Goal: Task Accomplishment & Management: Manage account settings

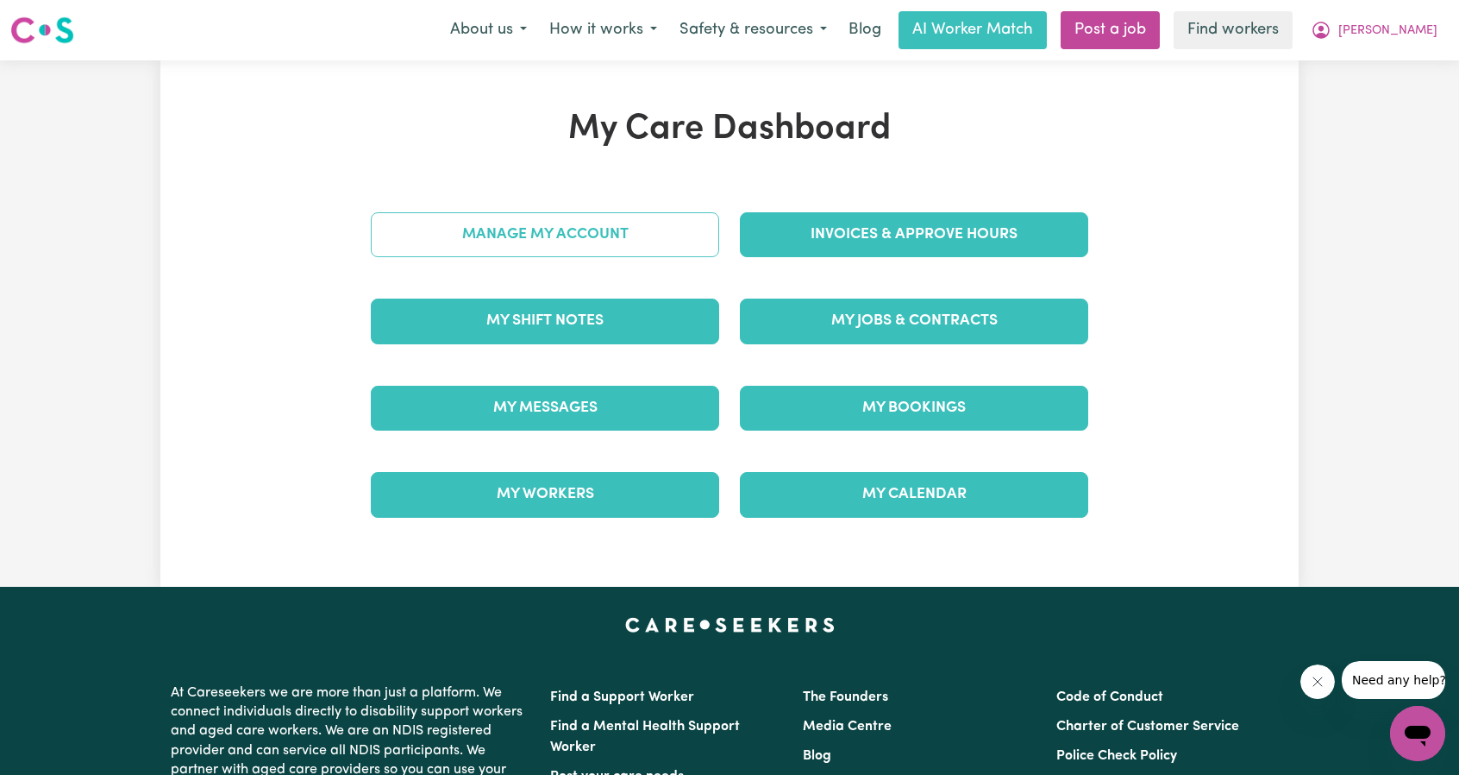
click at [568, 239] on div "Manage My Account" at bounding box center [545, 234] width 369 height 86
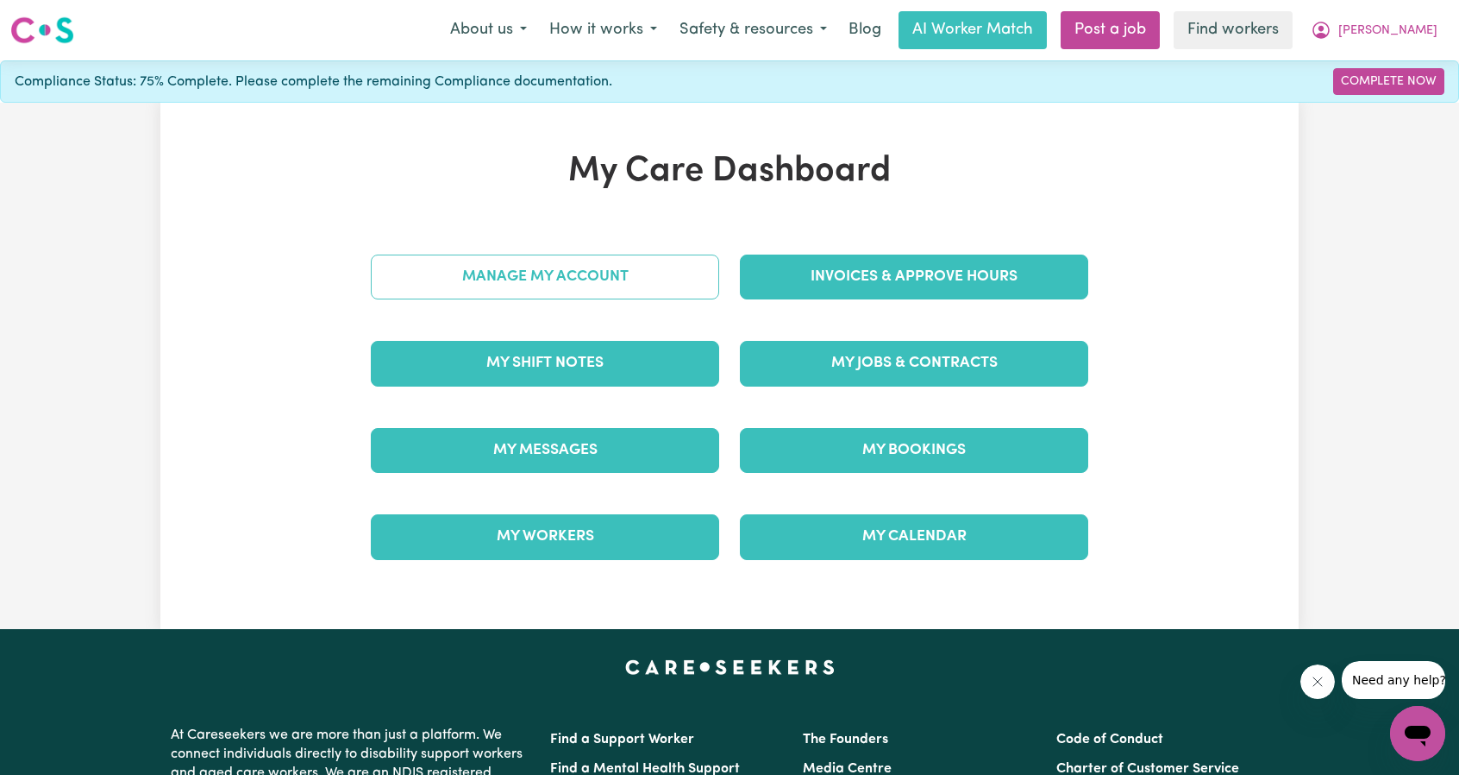
click at [575, 280] on link "Manage My Account" at bounding box center [545, 276] width 348 height 45
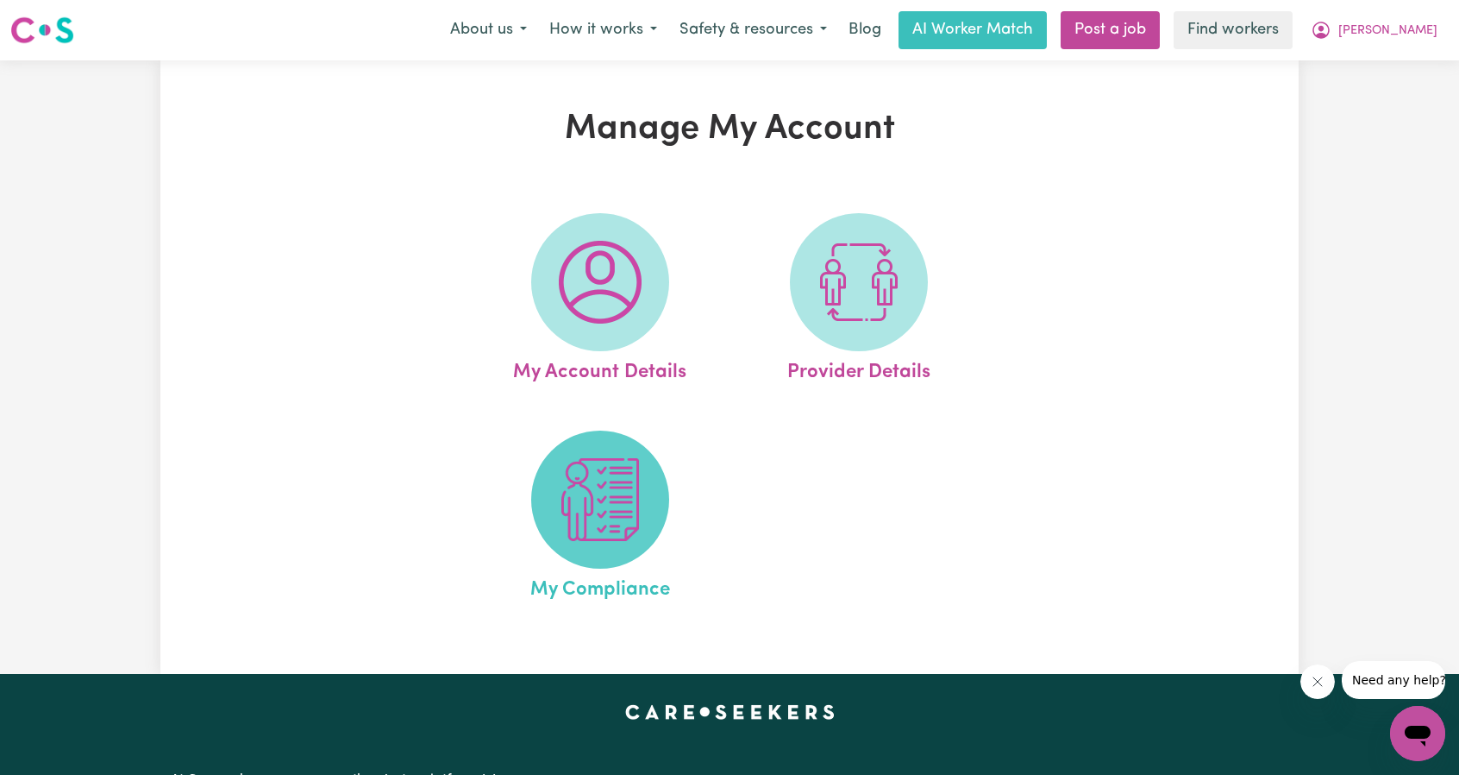
click at [574, 497] on img at bounding box center [600, 499] width 83 height 83
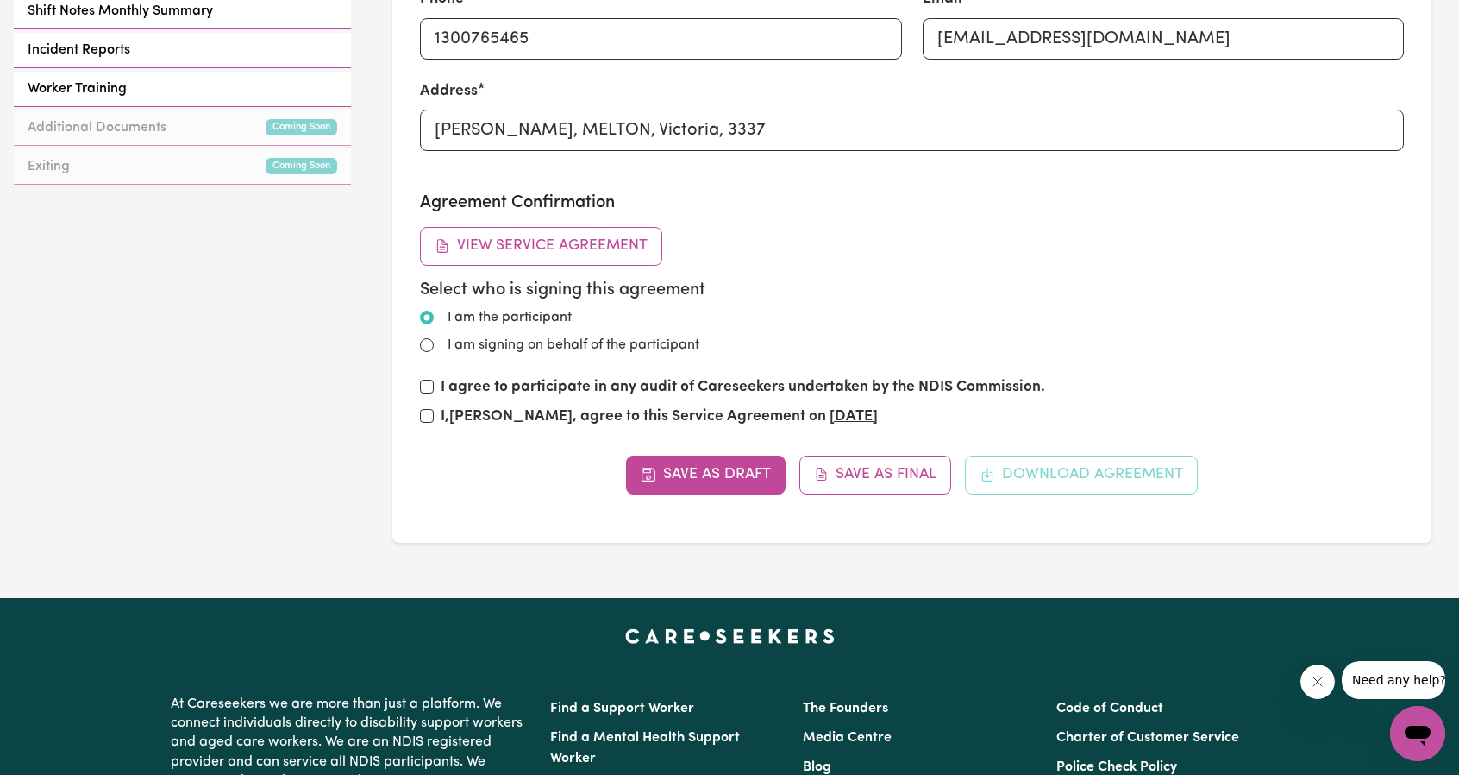
scroll to position [863, 0]
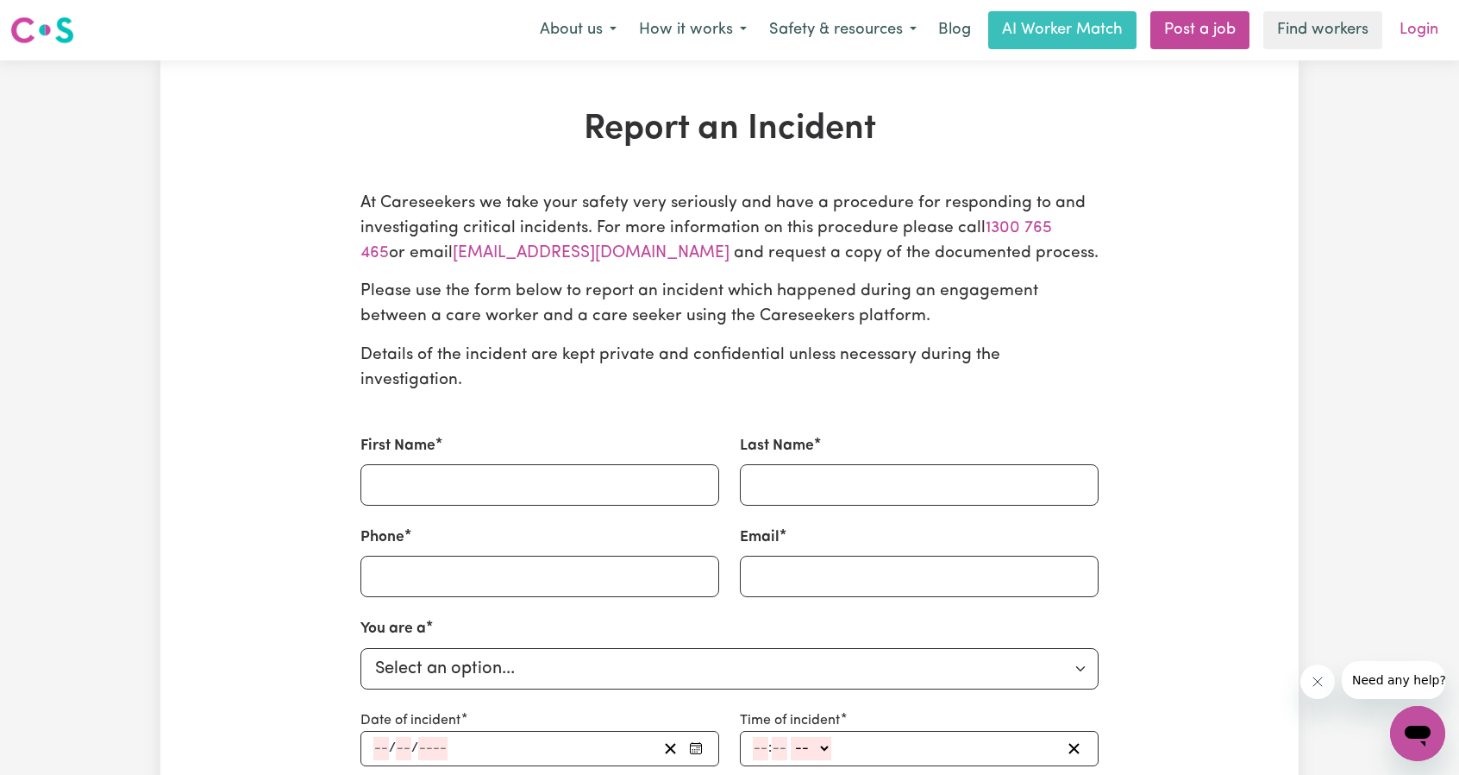
click at [1406, 22] on link "Login" at bounding box center [1420, 30] width 60 height 38
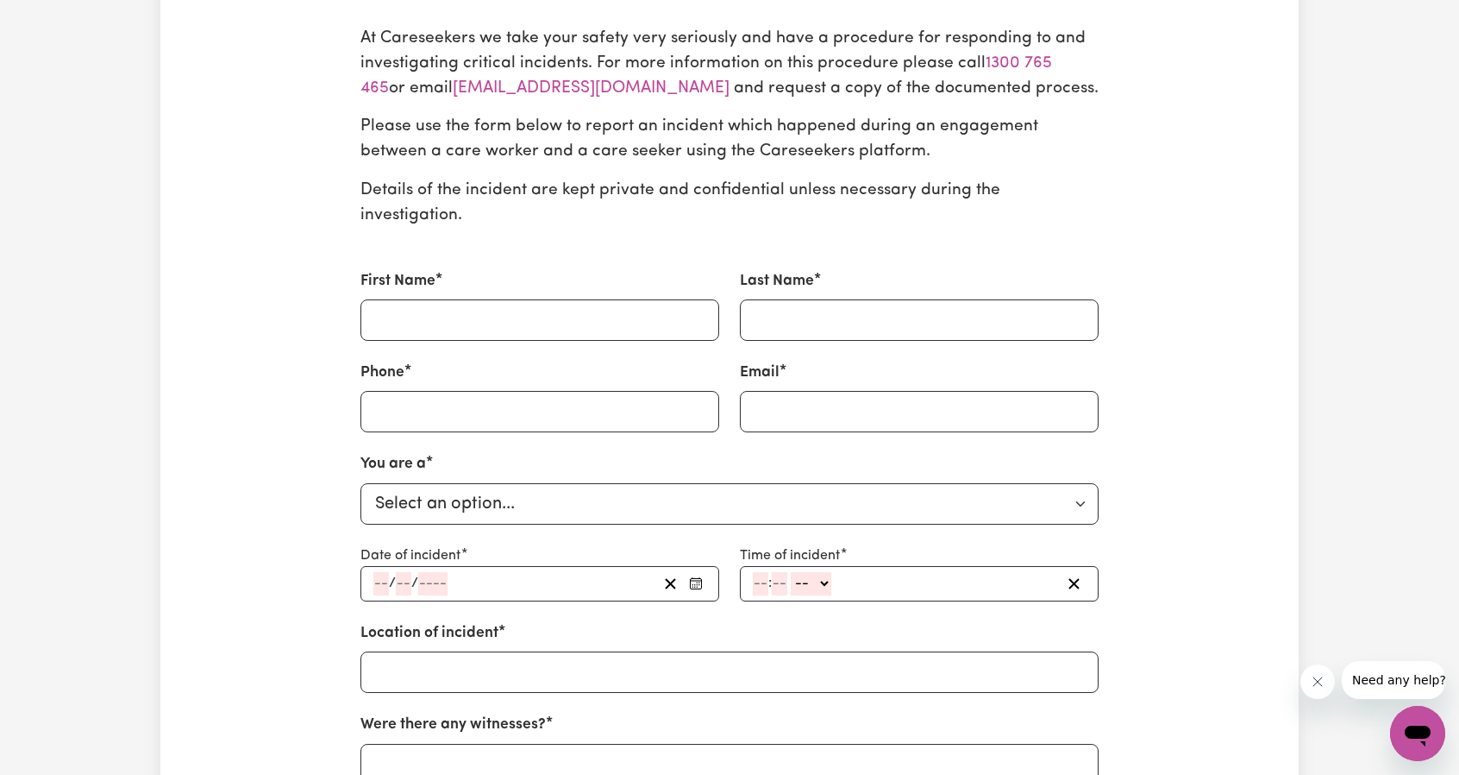
scroll to position [173, 0]
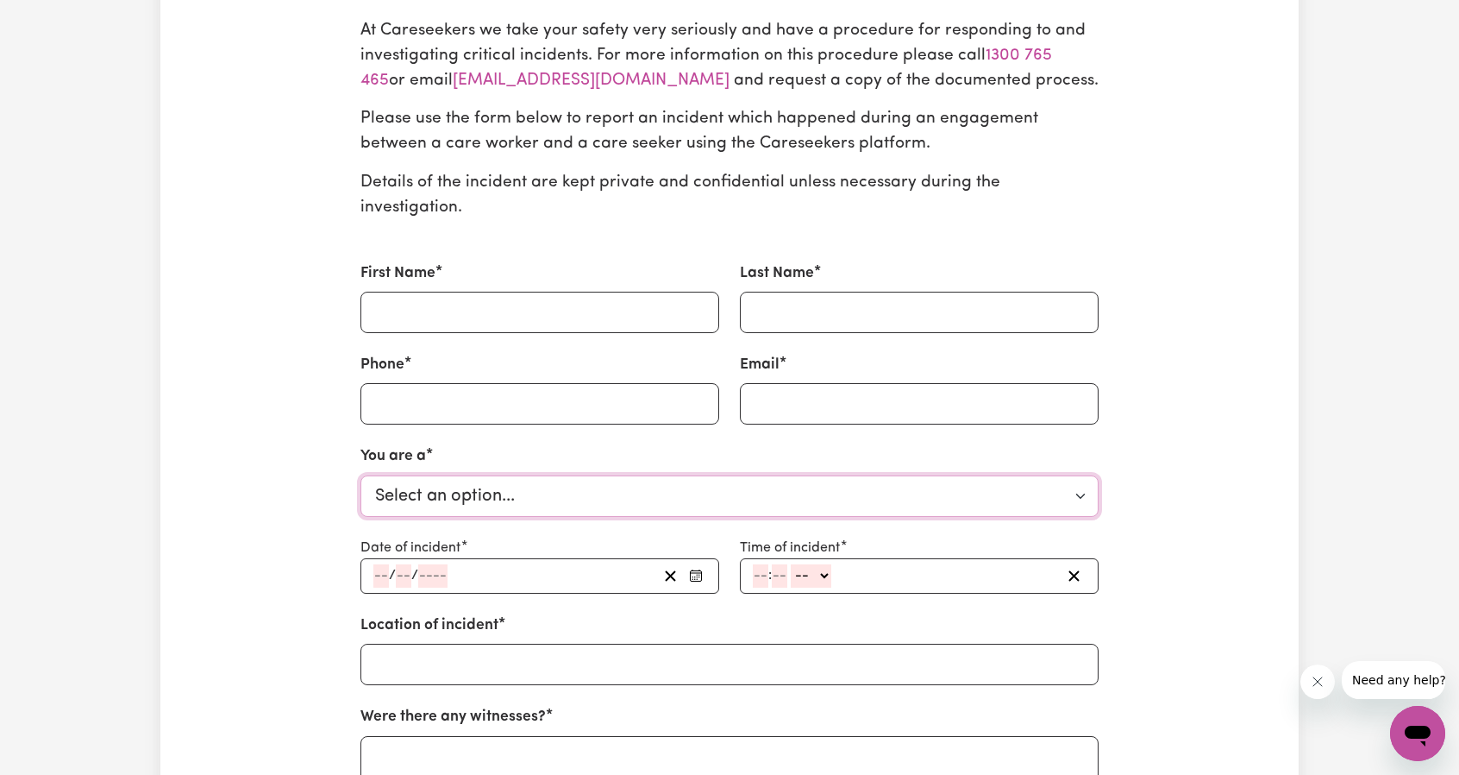
click at [564, 475] on select "Select an option... Customer Care Worker Support Coordinator Visitor" at bounding box center [730, 495] width 738 height 41
click at [562, 475] on select "Select an option... Customer Care Worker Support Coordinator Visitor" at bounding box center [730, 495] width 738 height 41
click at [287, 446] on div "Report an Incident At Careseekers we take your safety very seriously and have a…" at bounding box center [729, 627] width 1139 height 1382
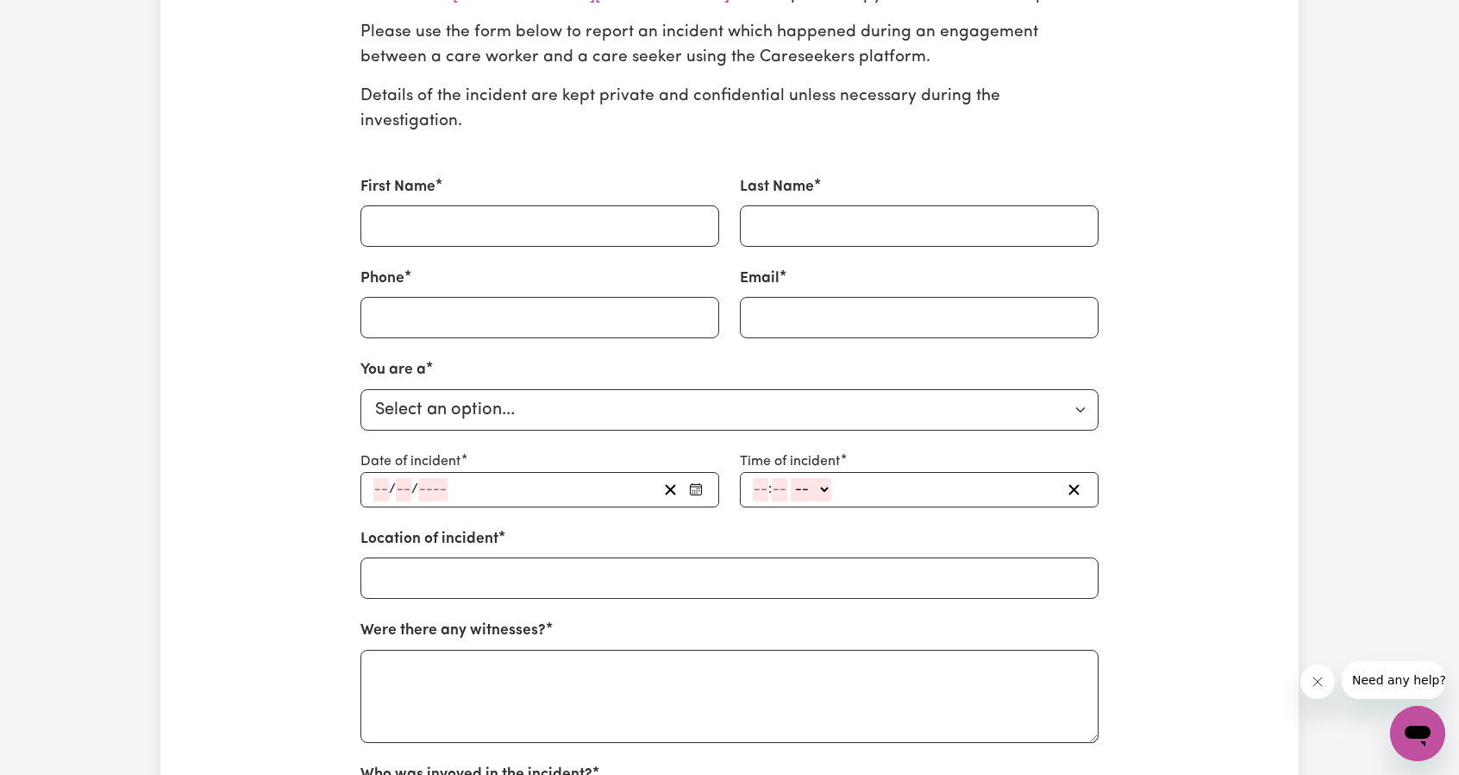
scroll to position [0, 0]
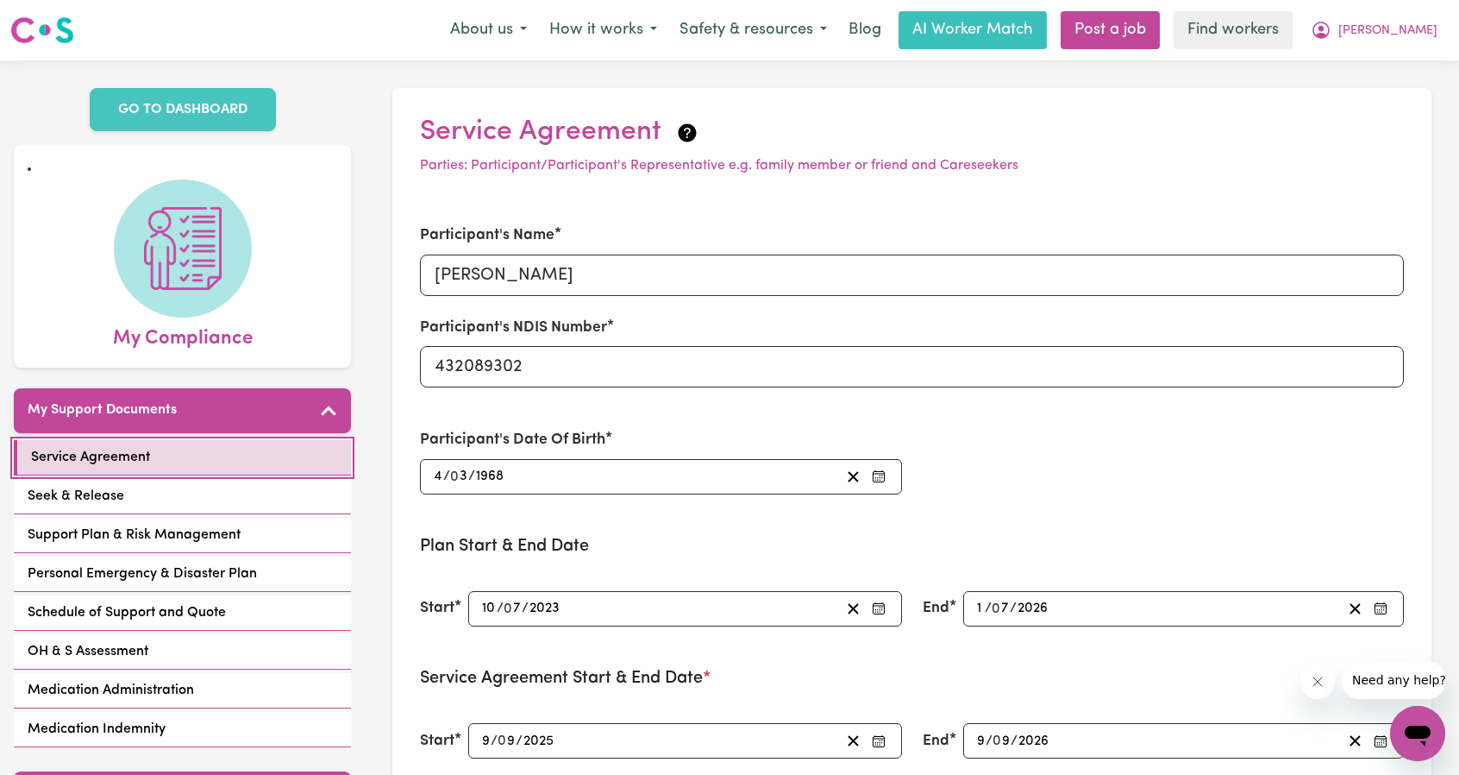
click at [139, 461] on span "Service Agreement" at bounding box center [90, 457] width 119 height 21
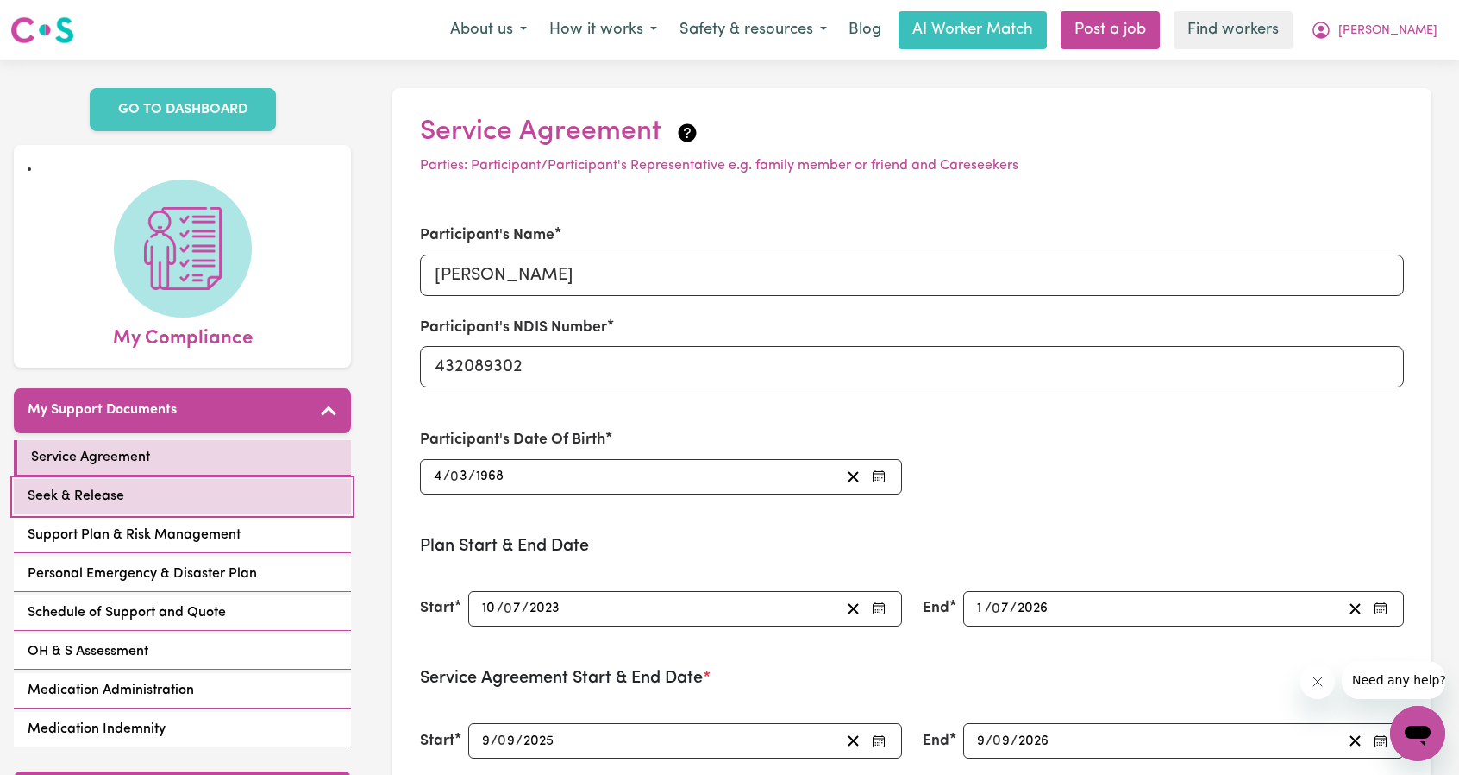
click at [86, 499] on span "Seek & Release" at bounding box center [76, 496] width 97 height 21
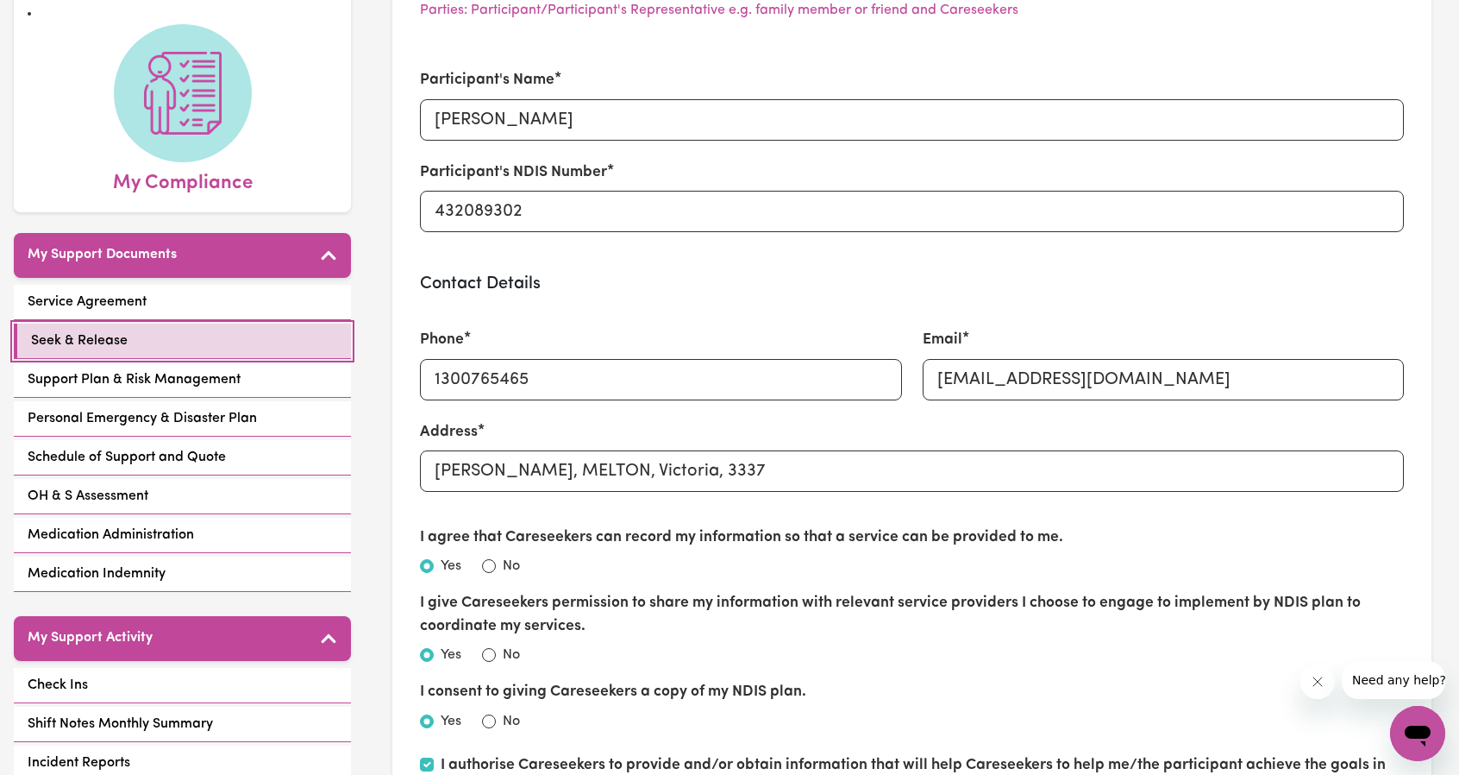
scroll to position [173, 0]
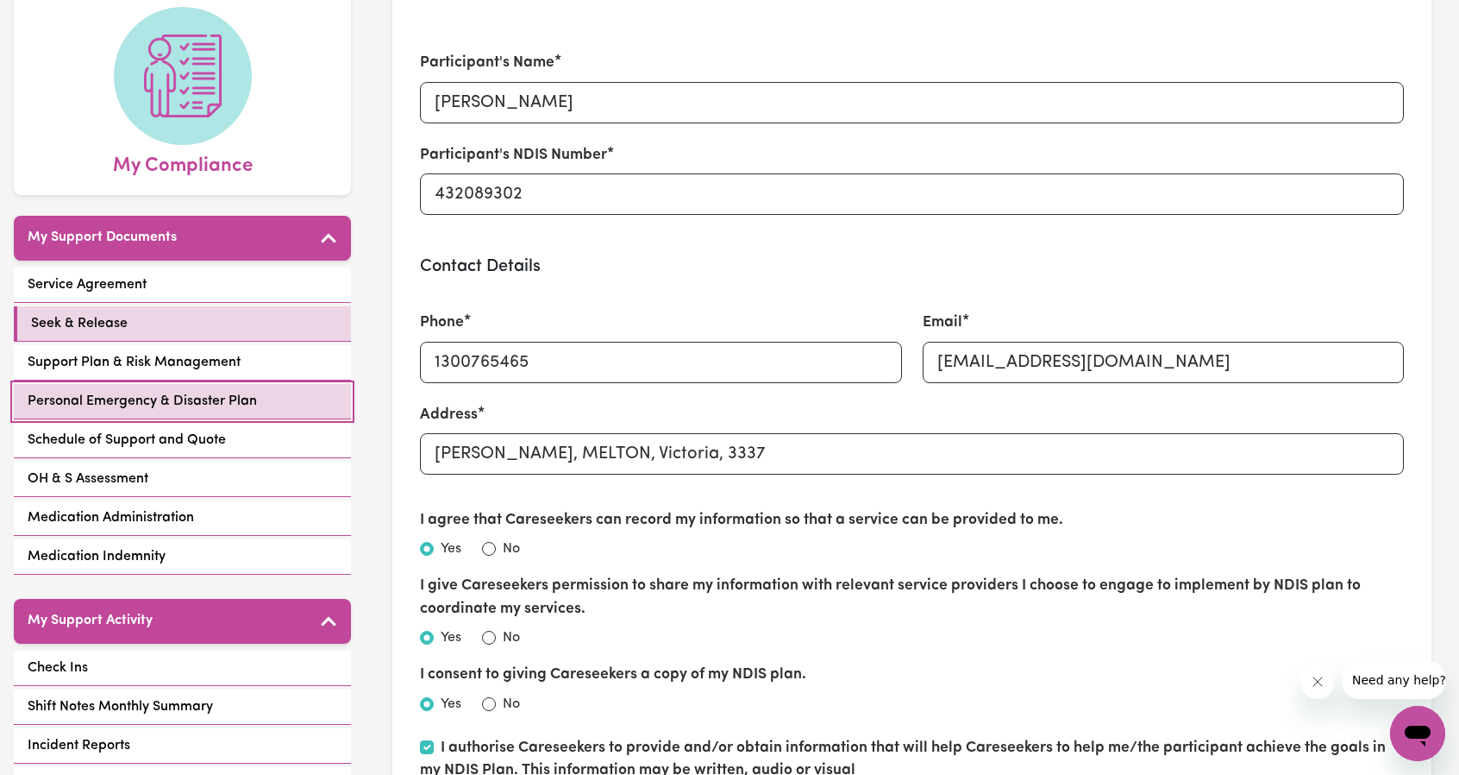
click at [155, 406] on span "Personal Emergency & Disaster Plan" at bounding box center [142, 401] width 229 height 21
select select "postpone"
select select "phone"
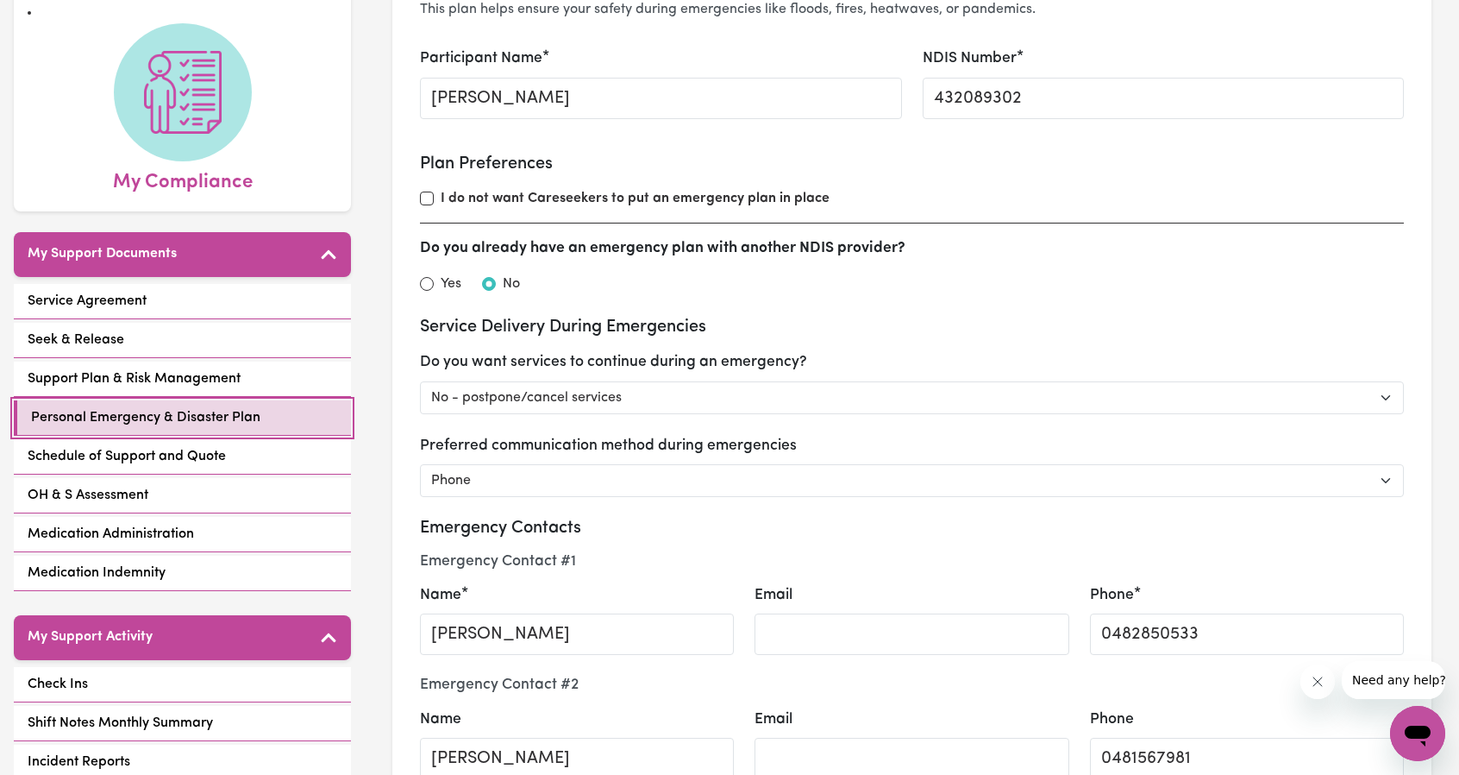
scroll to position [518, 0]
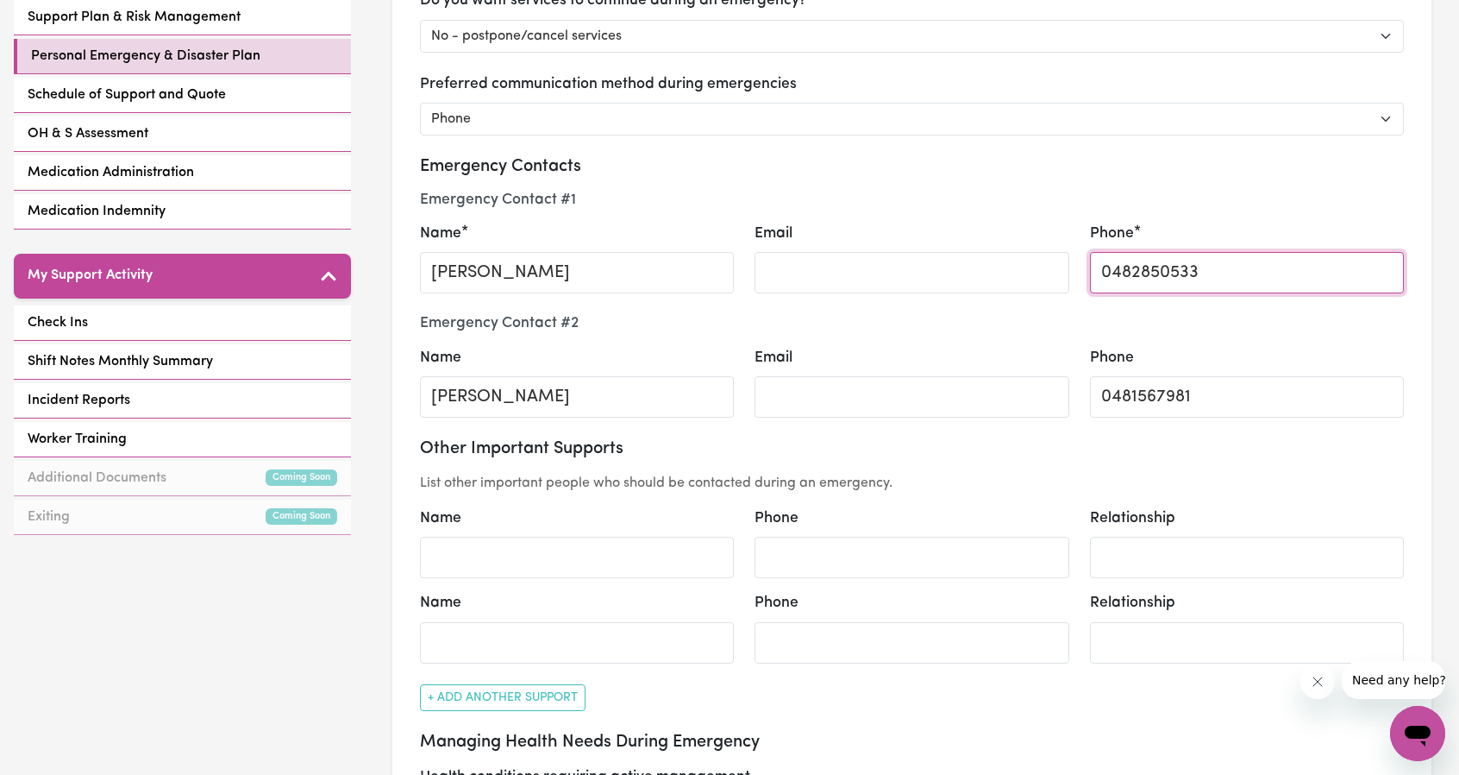
drag, startPoint x: 784, startPoint y: 392, endPoint x: 1176, endPoint y: 281, distance: 407.9
click at [1176, 281] on input "0482850533" at bounding box center [1247, 272] width 314 height 41
click at [1174, 276] on input "0482850533" at bounding box center [1247, 272] width 314 height 41
